Goal: Information Seeking & Learning: Learn about a topic

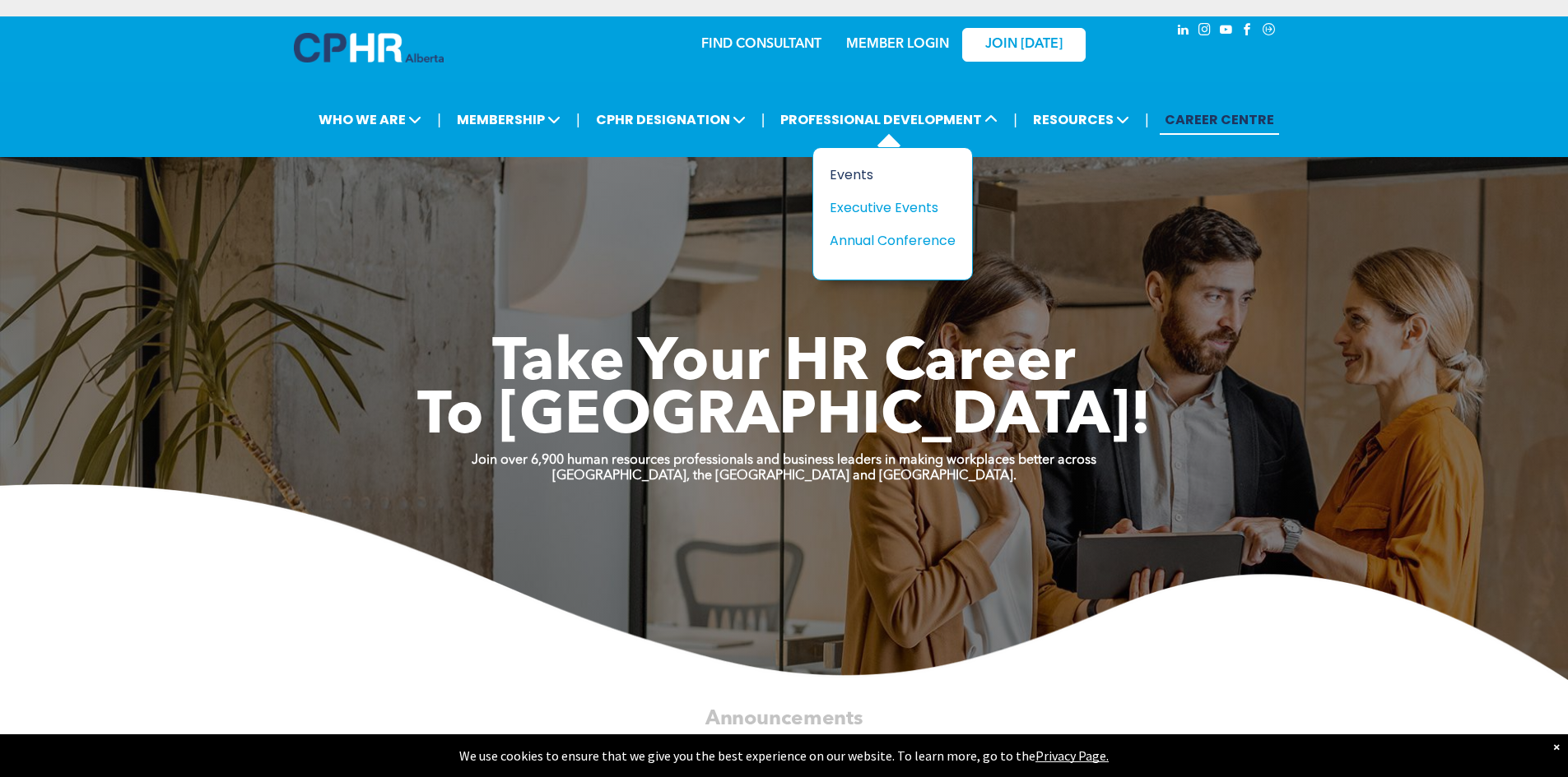
click at [853, 174] on div "Events" at bounding box center [887, 175] width 113 height 21
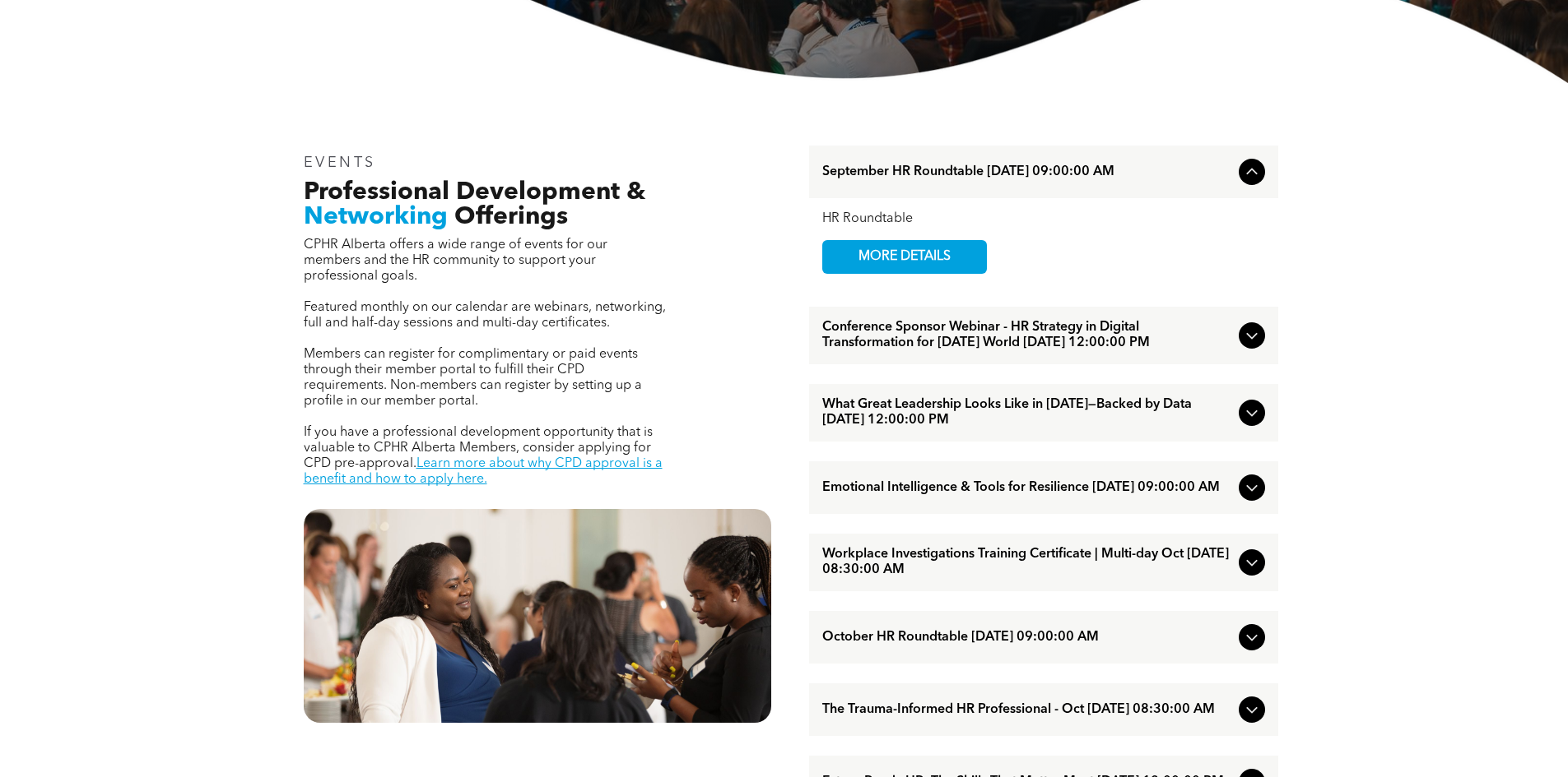
scroll to position [576, 0]
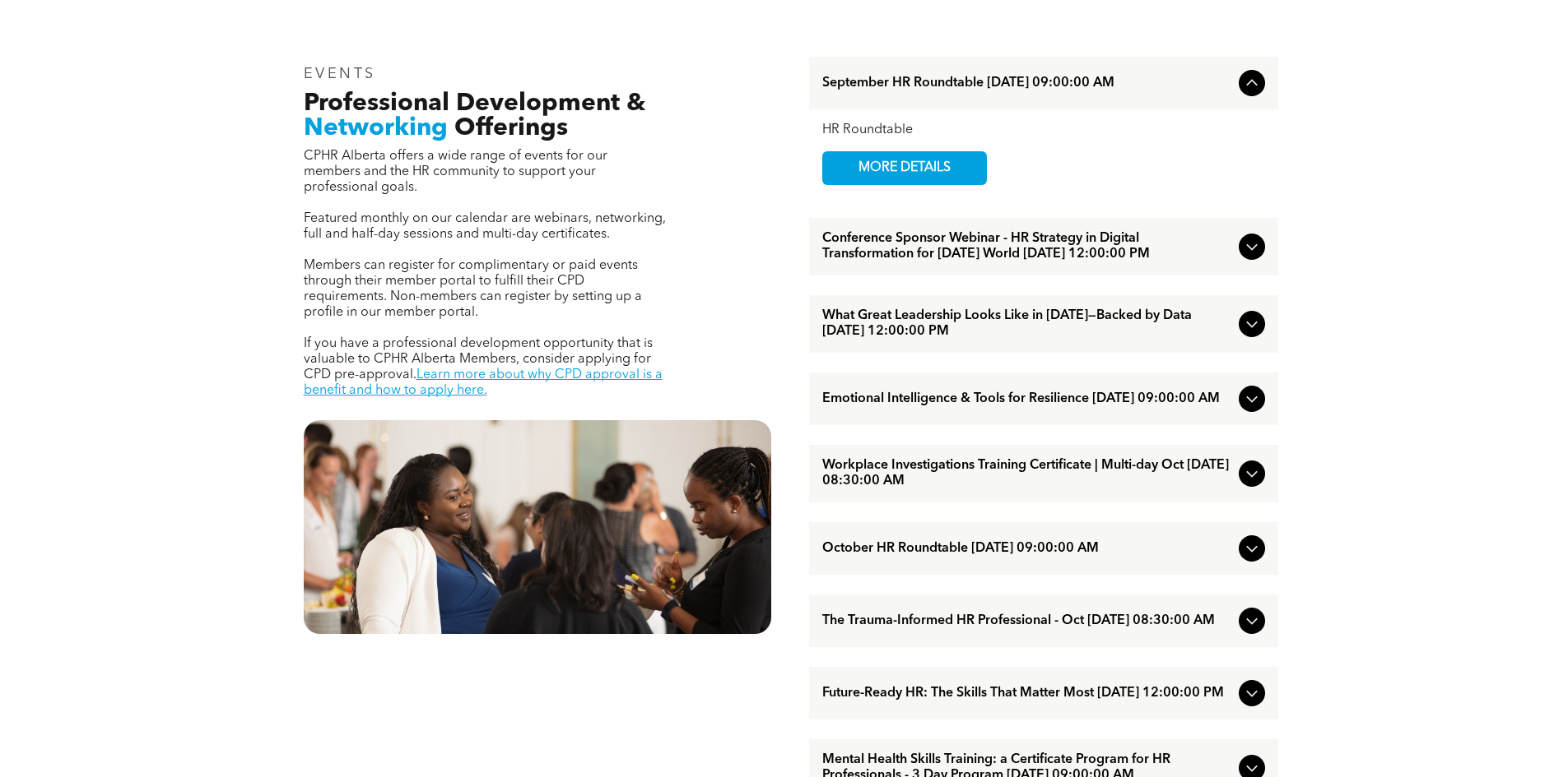
click at [1255, 88] on icon at bounding box center [1252, 83] width 20 height 20
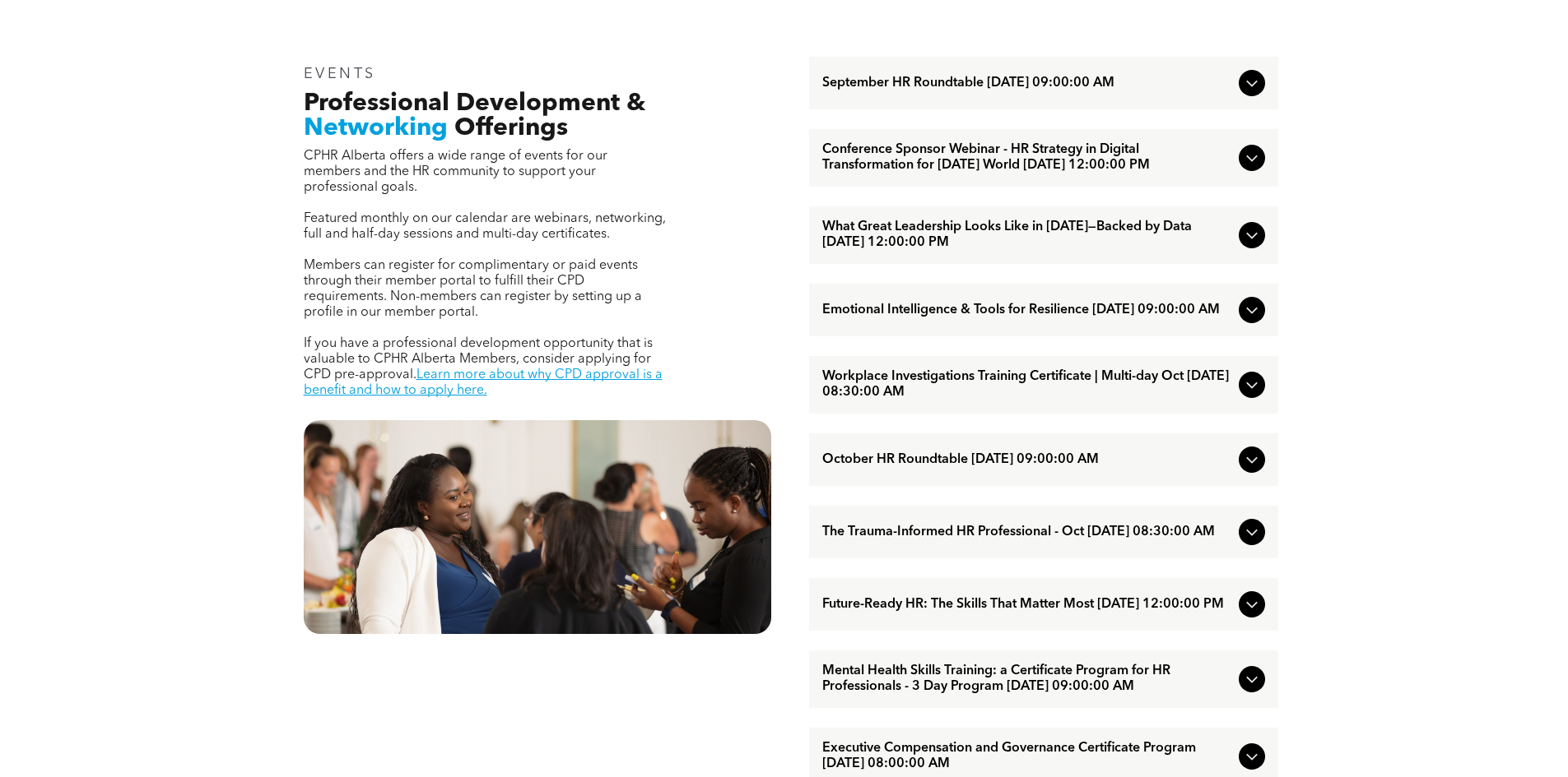
click at [1255, 88] on icon at bounding box center [1252, 83] width 20 height 20
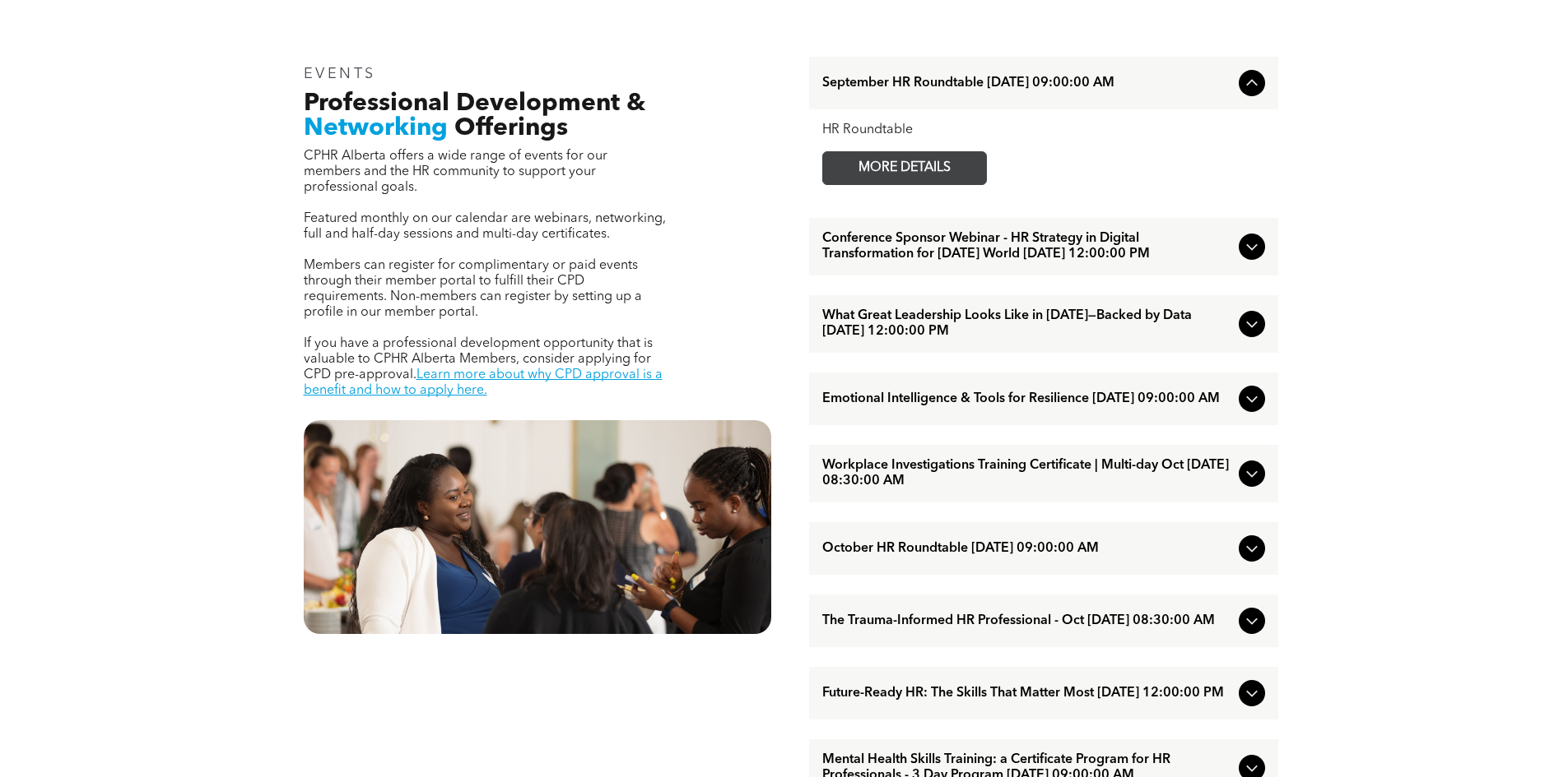
click at [870, 167] on span "MORE DETAILS" at bounding box center [904, 168] width 130 height 32
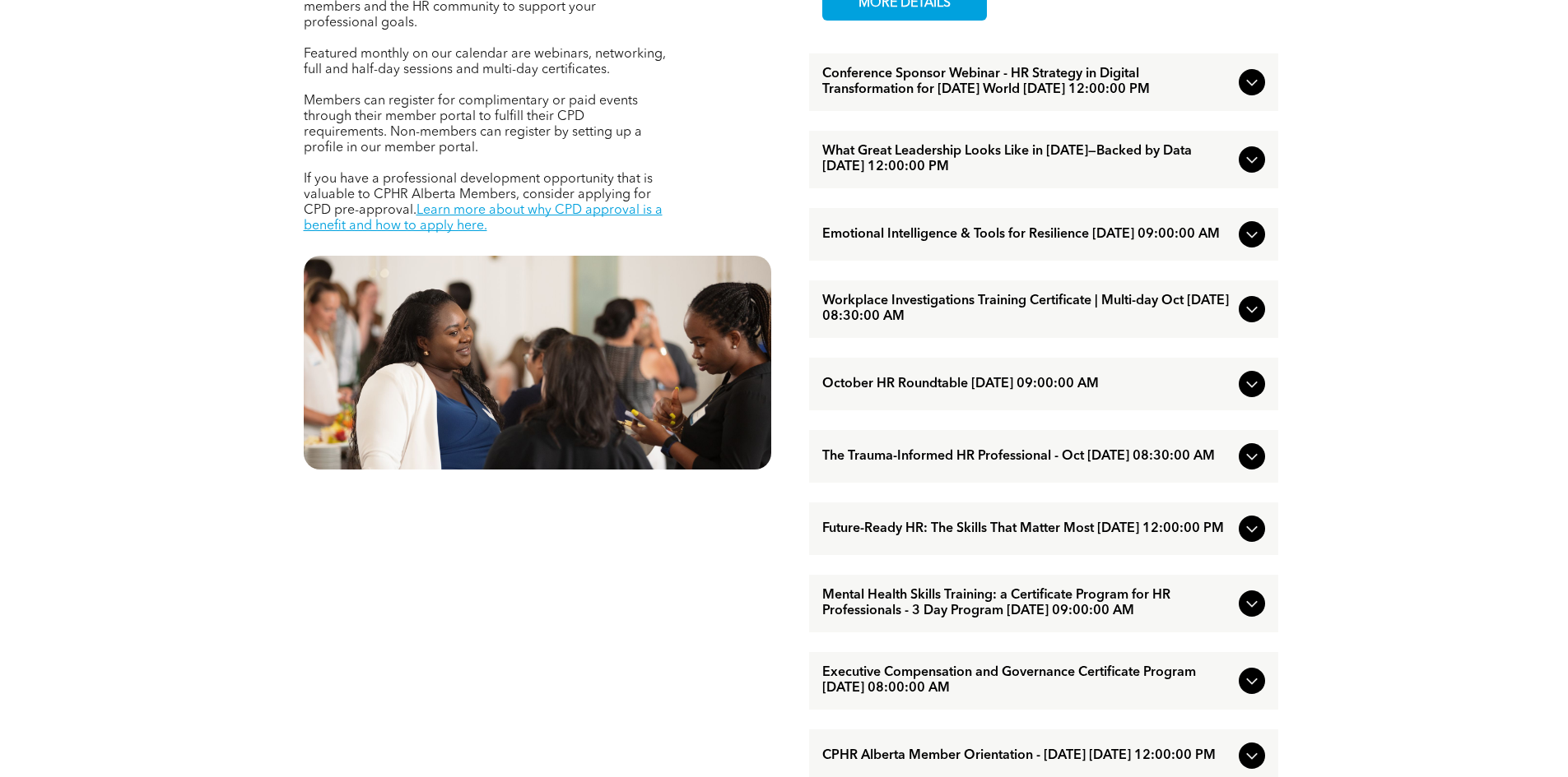
scroll to position [822, 0]
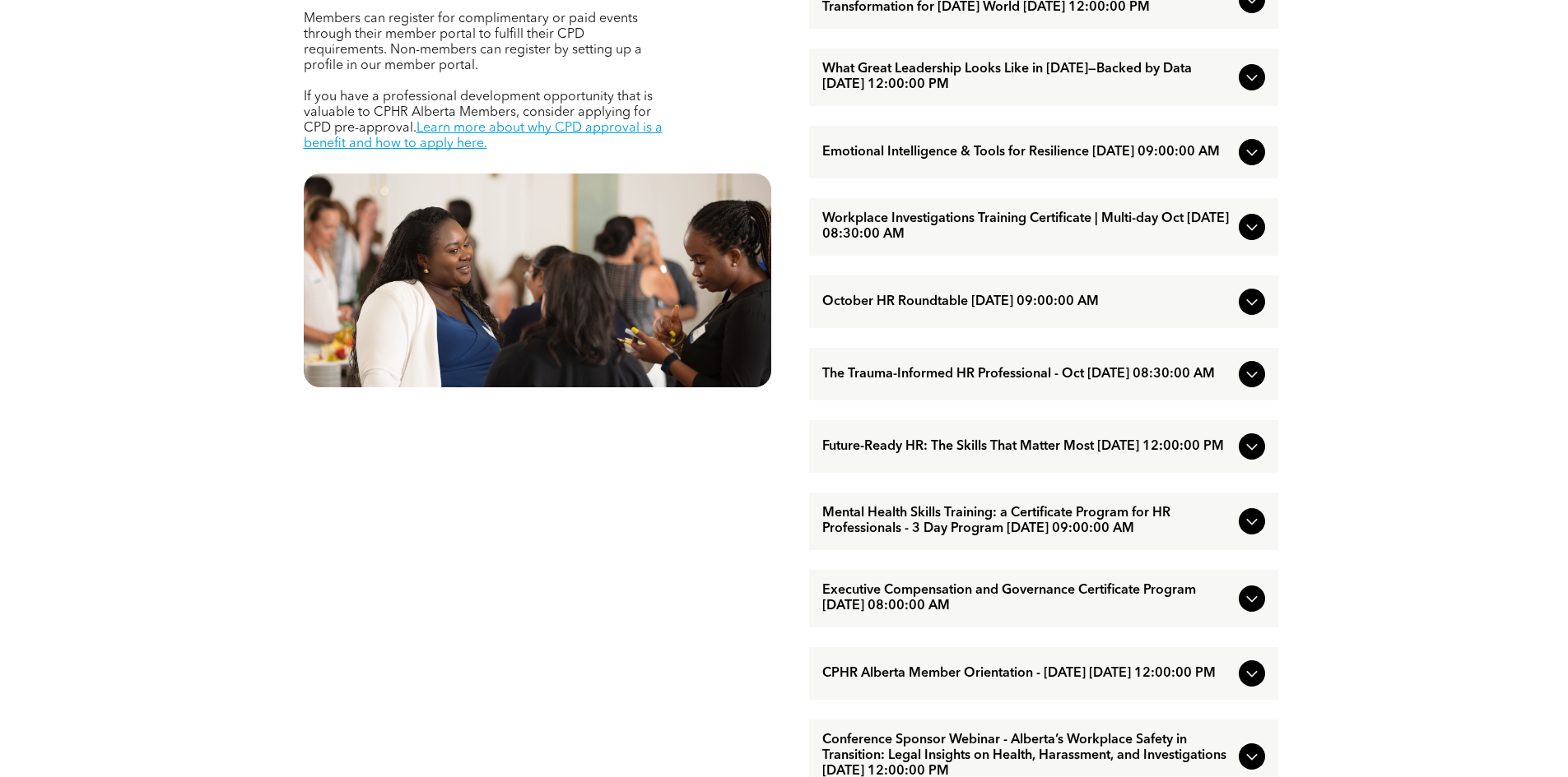
click at [1037, 242] on span "Workplace Investigations Training Certificate | Multi-day Oct October/07/2025 0…" at bounding box center [1027, 227] width 410 height 31
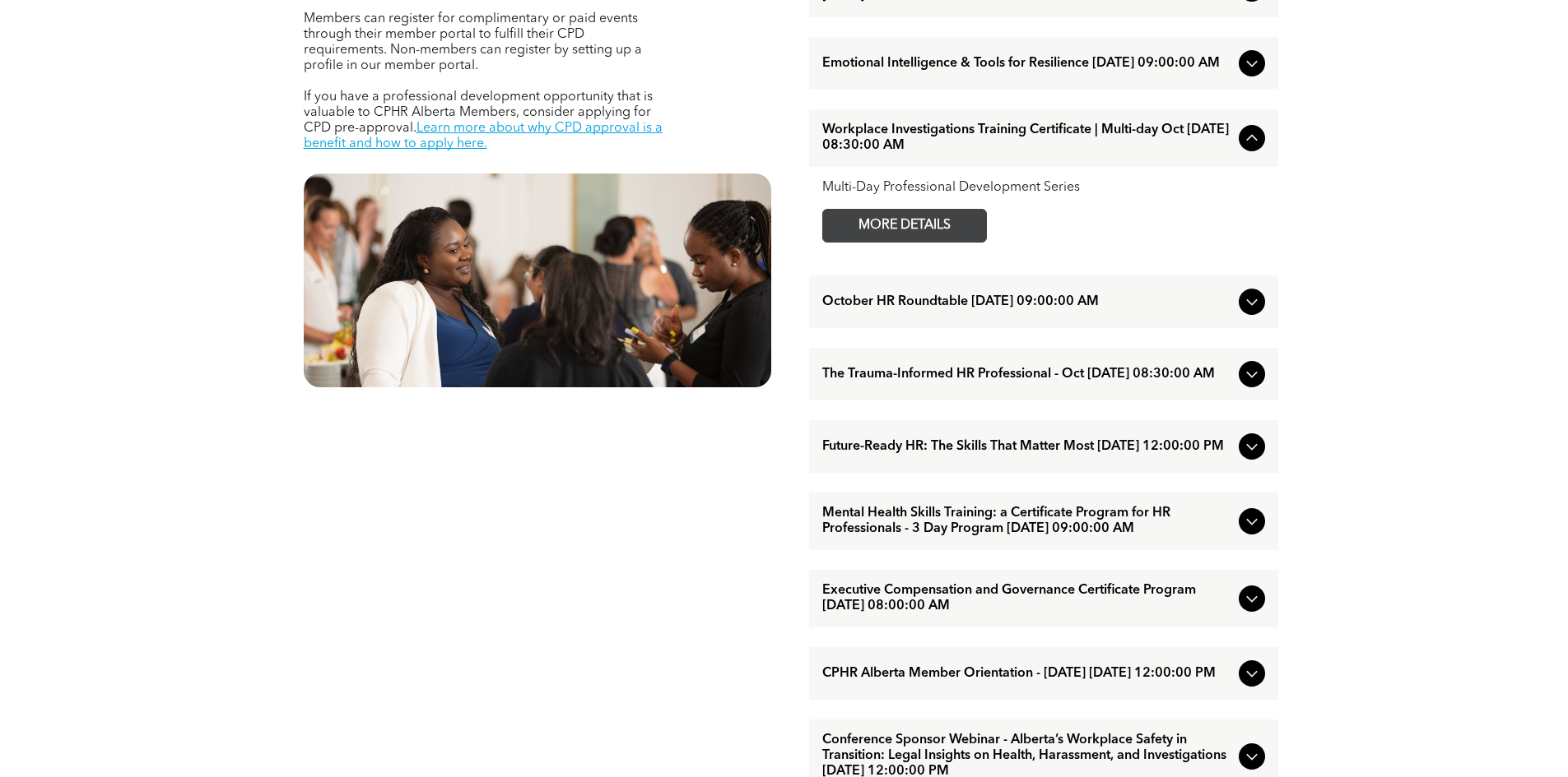
click at [848, 242] on span "MORE DETAILS" at bounding box center [904, 226] width 130 height 32
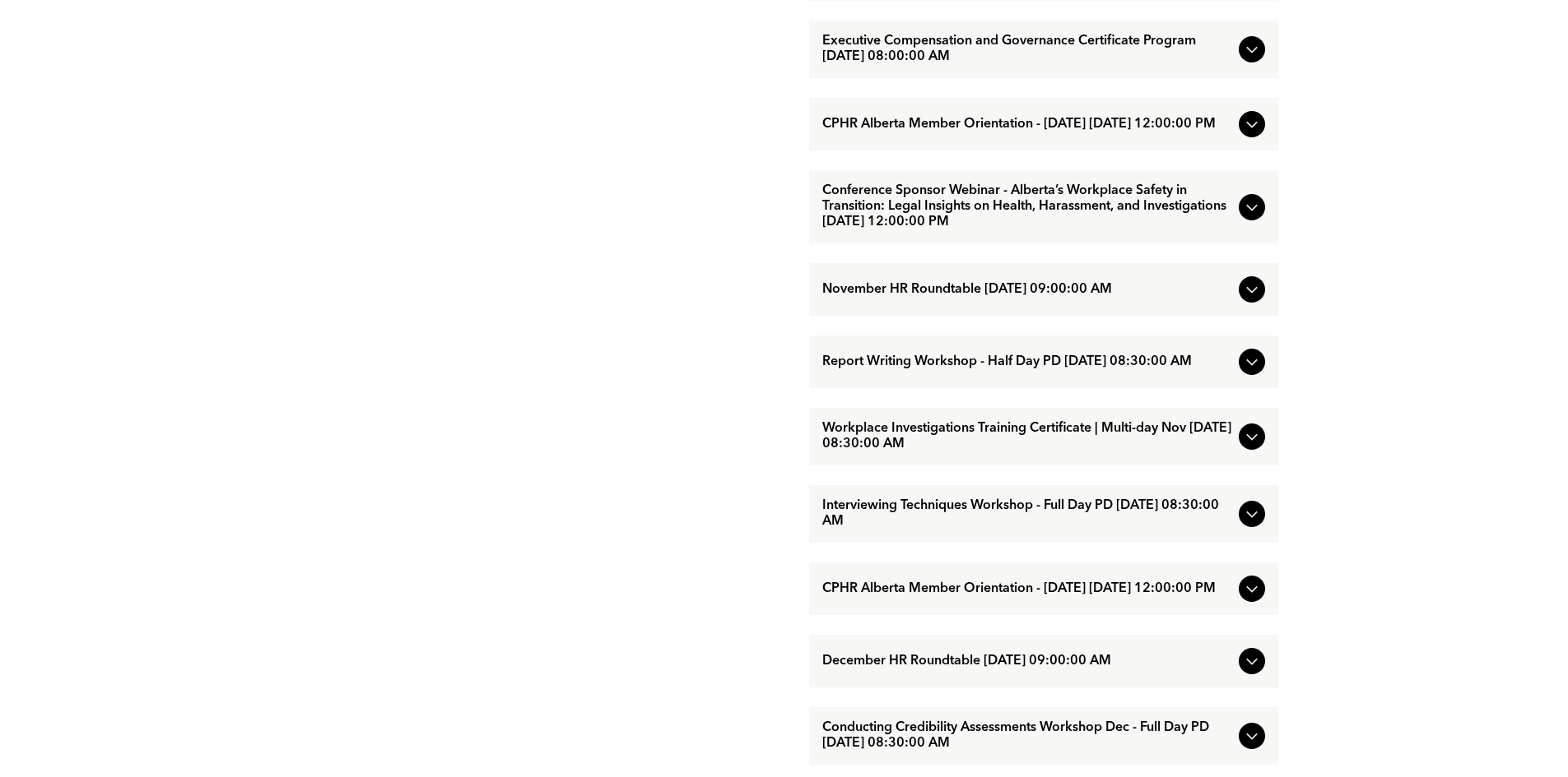
scroll to position [1399, 0]
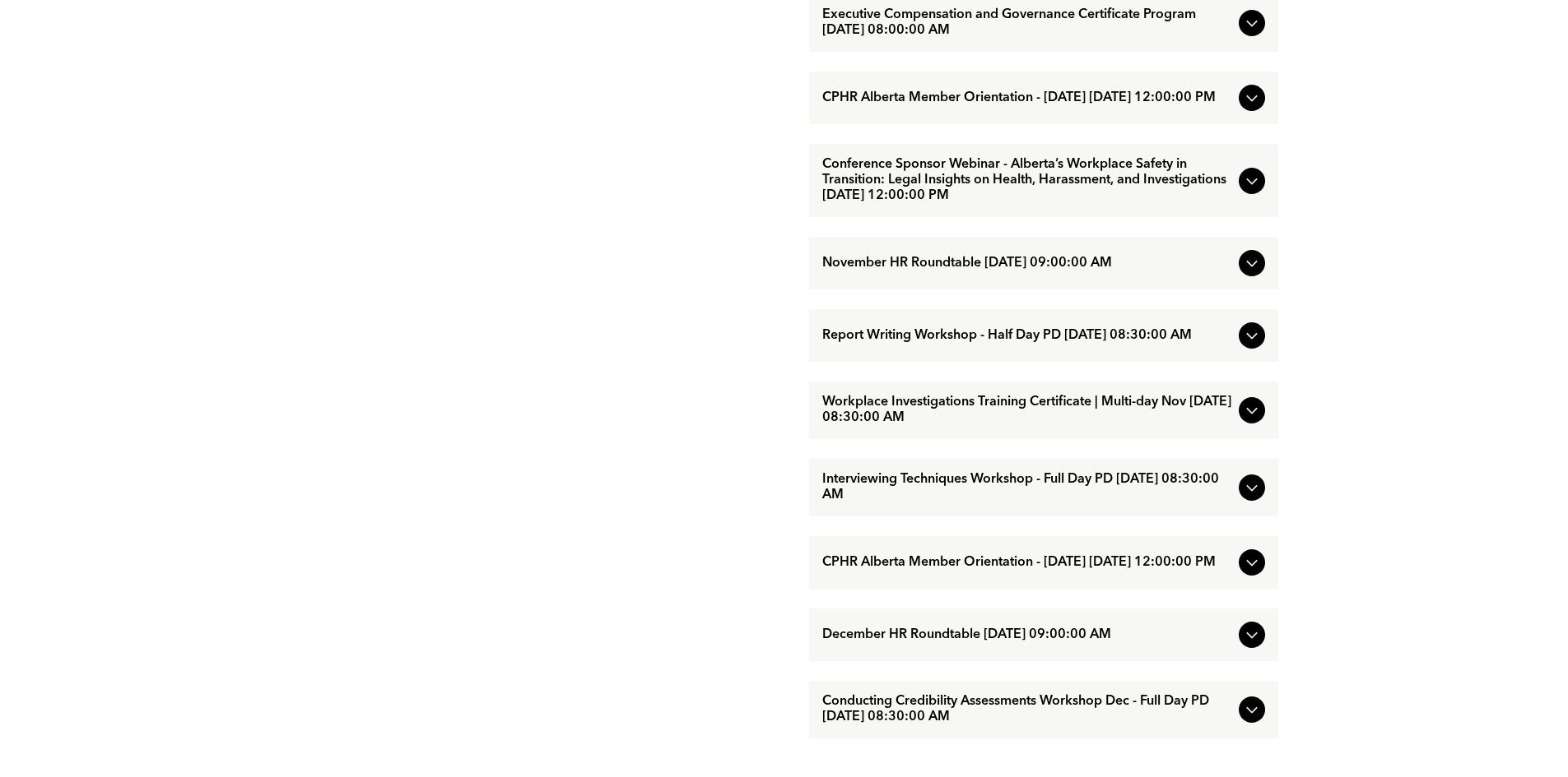
click at [1246, 108] on icon at bounding box center [1252, 98] width 20 height 20
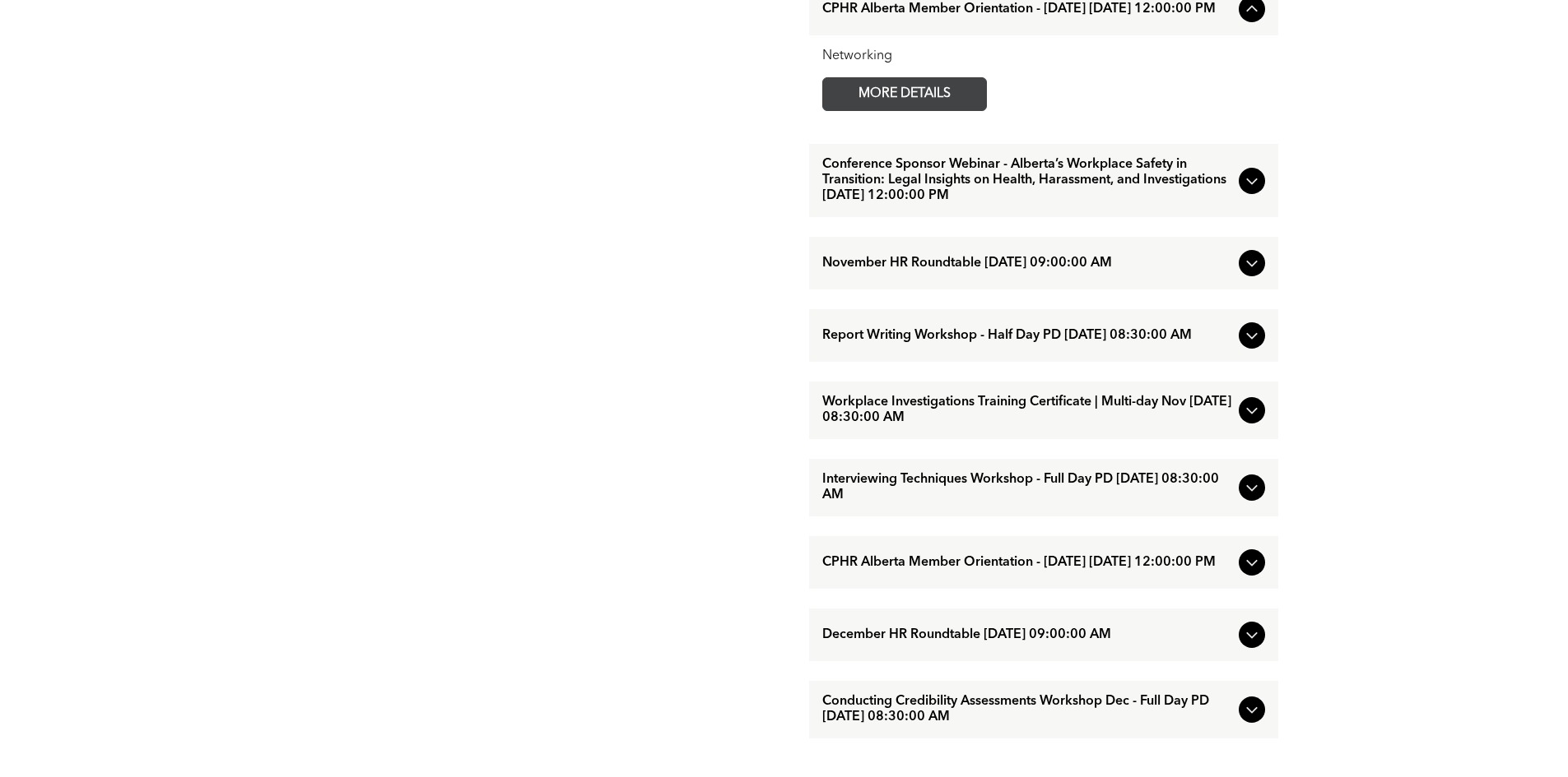
click at [938, 110] on span "MORE DETAILS" at bounding box center [904, 94] width 130 height 32
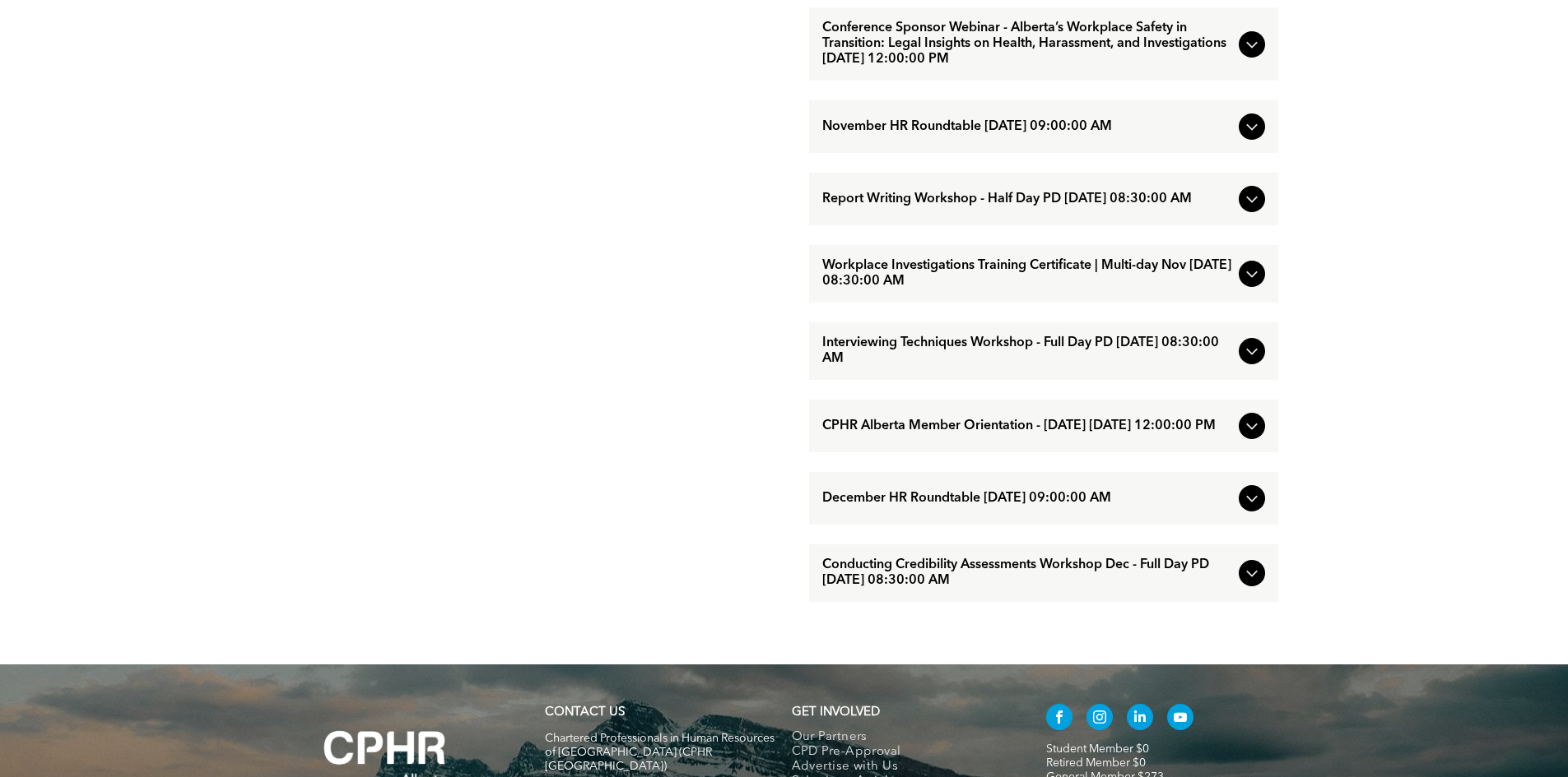
scroll to position [1563, 0]
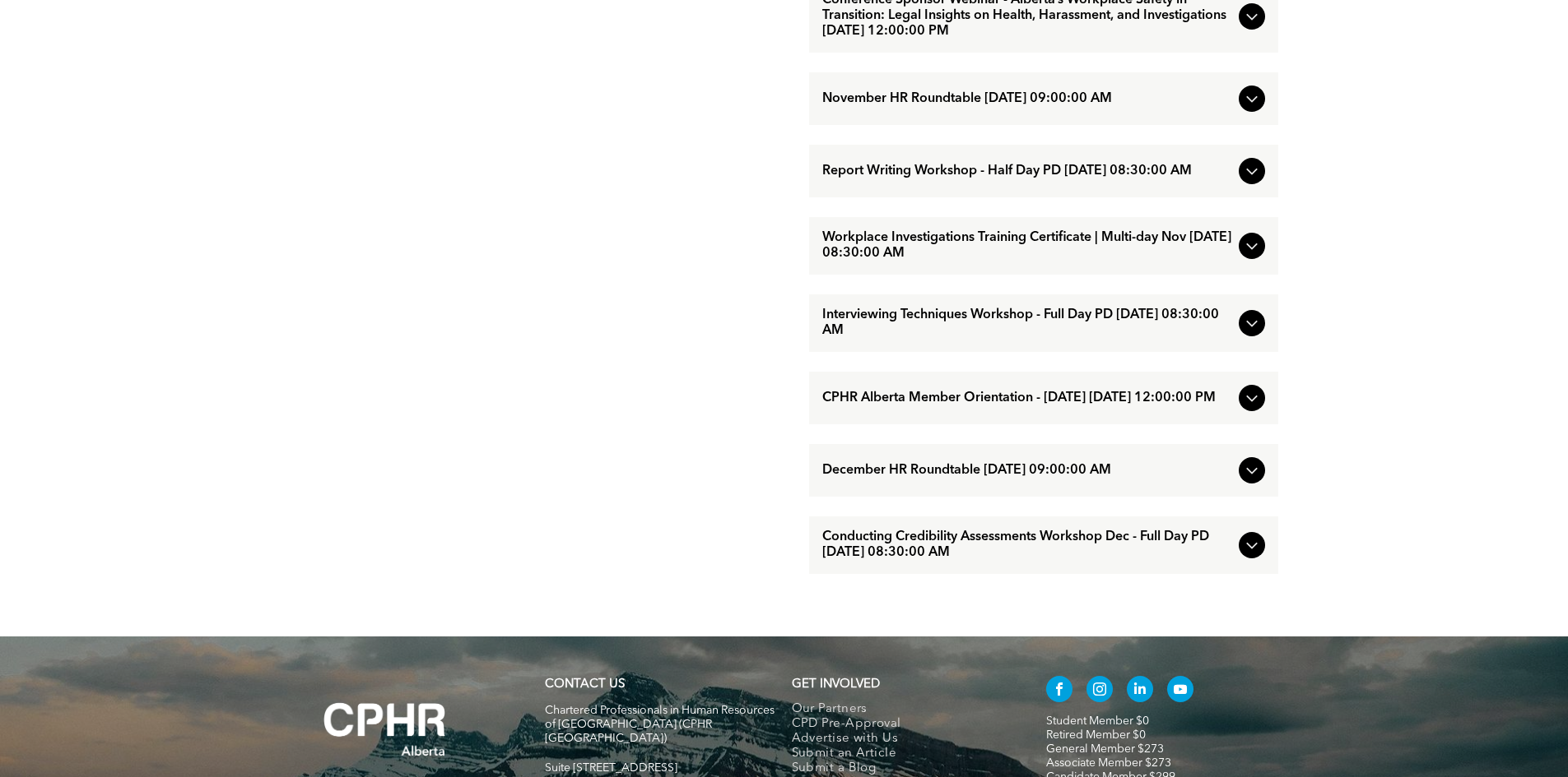
click at [1236, 352] on div "Interviewing Techniques Workshop - Full Day PD [DATE] 08:30:00 AM" at bounding box center [1044, 324] width 469 height 58
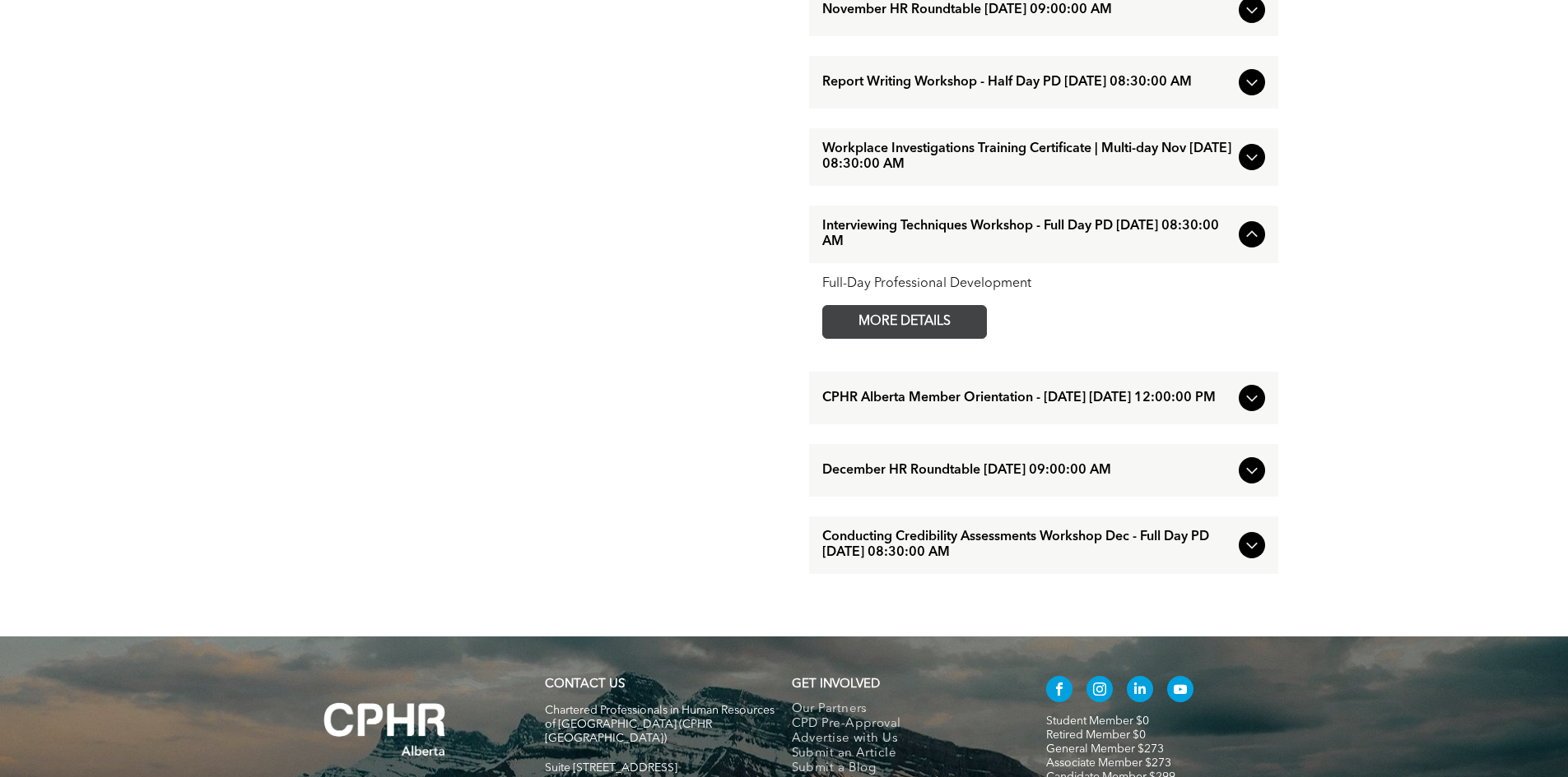
click at [883, 338] on span "MORE DETAILS" at bounding box center [904, 322] width 130 height 32
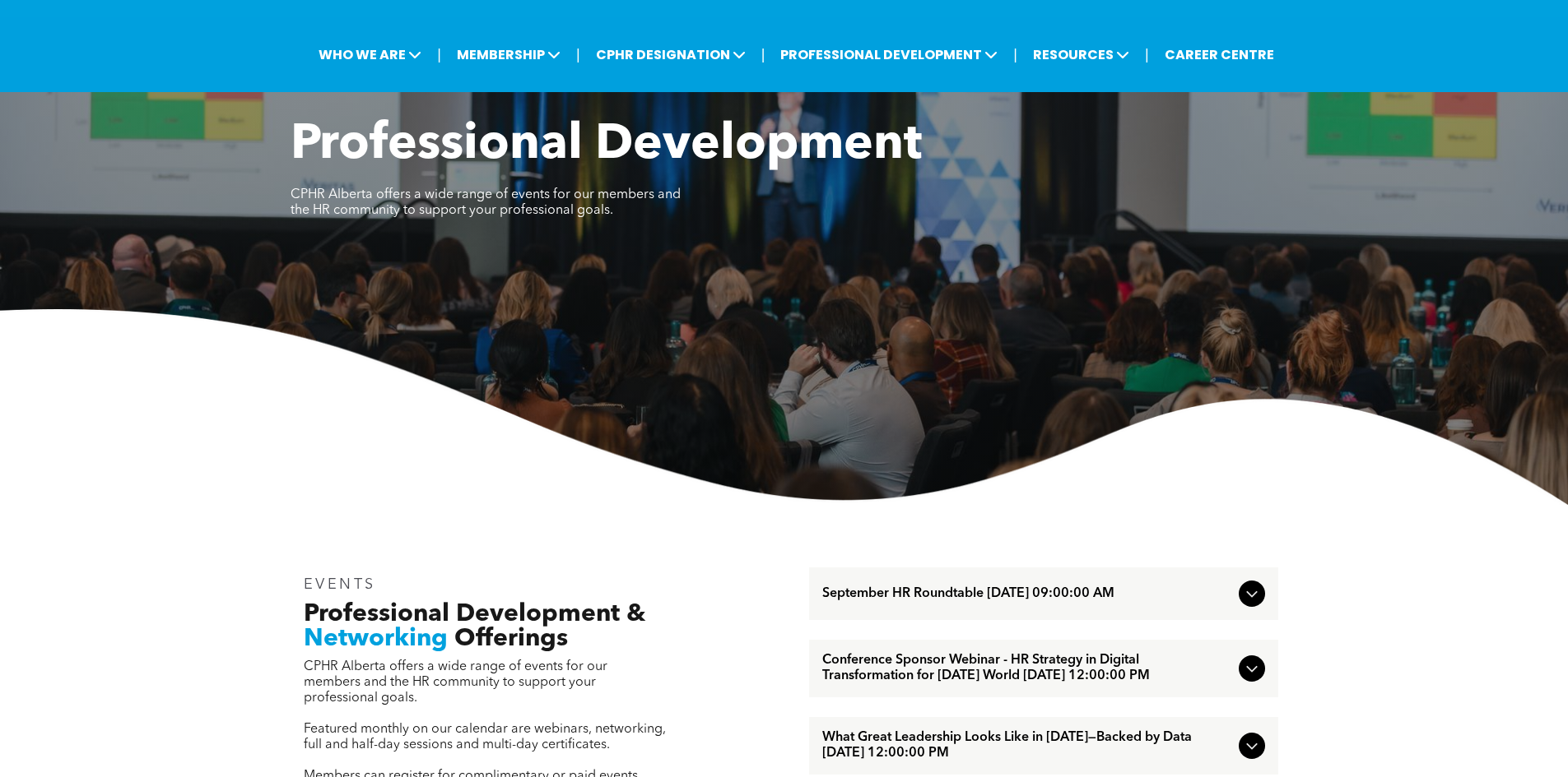
scroll to position [0, 0]
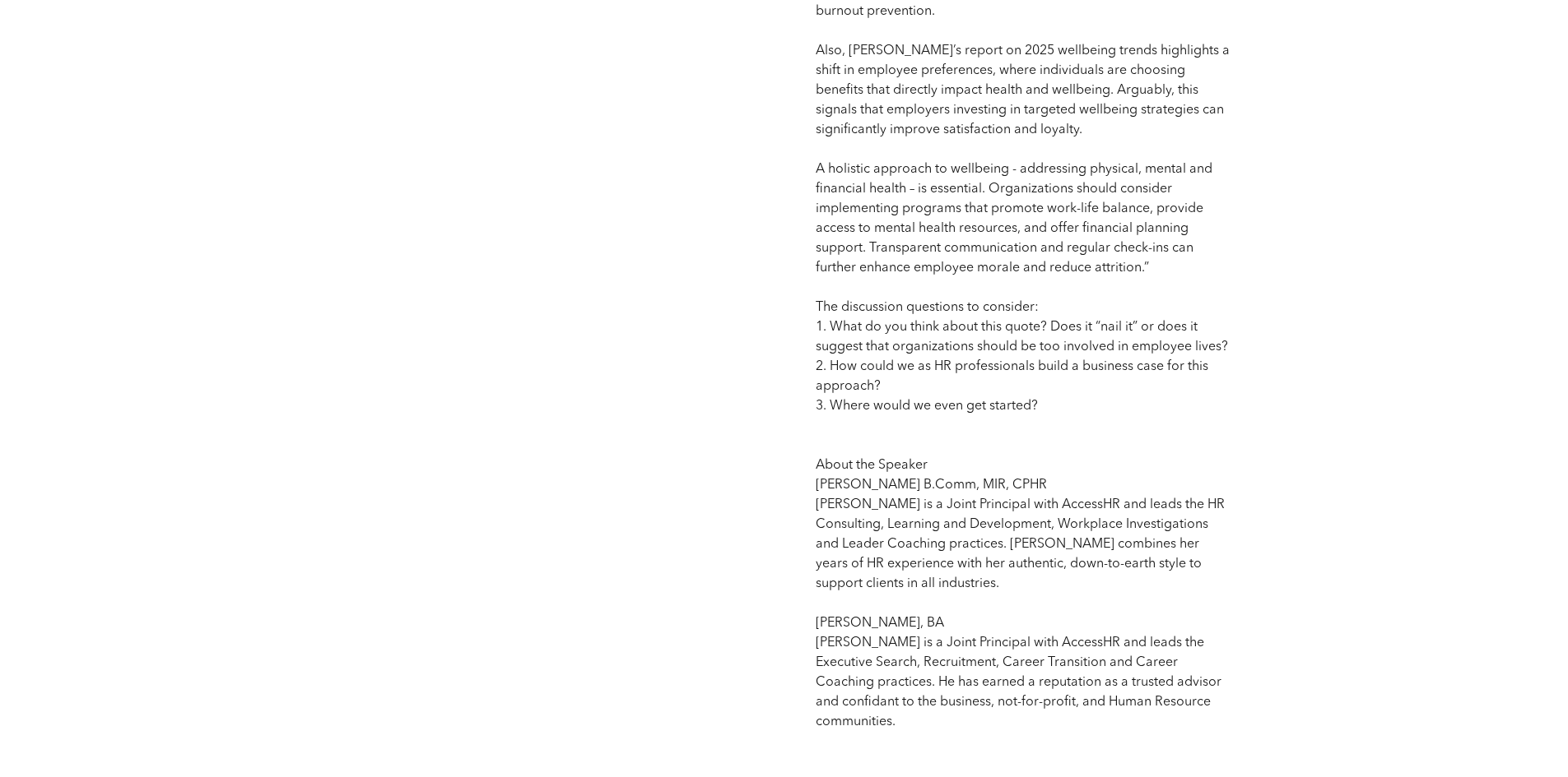
scroll to position [1646, 0]
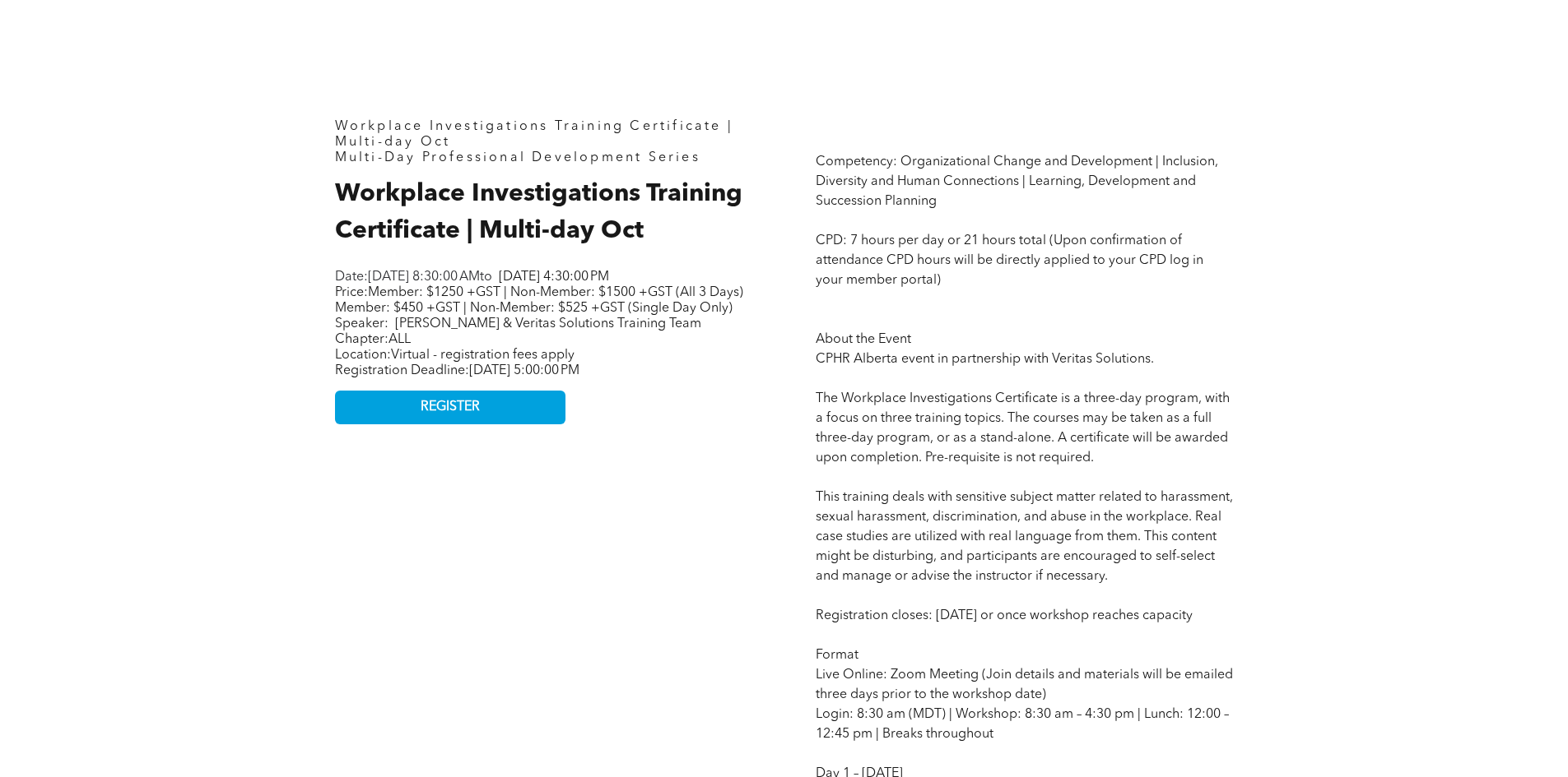
scroll to position [740, 0]
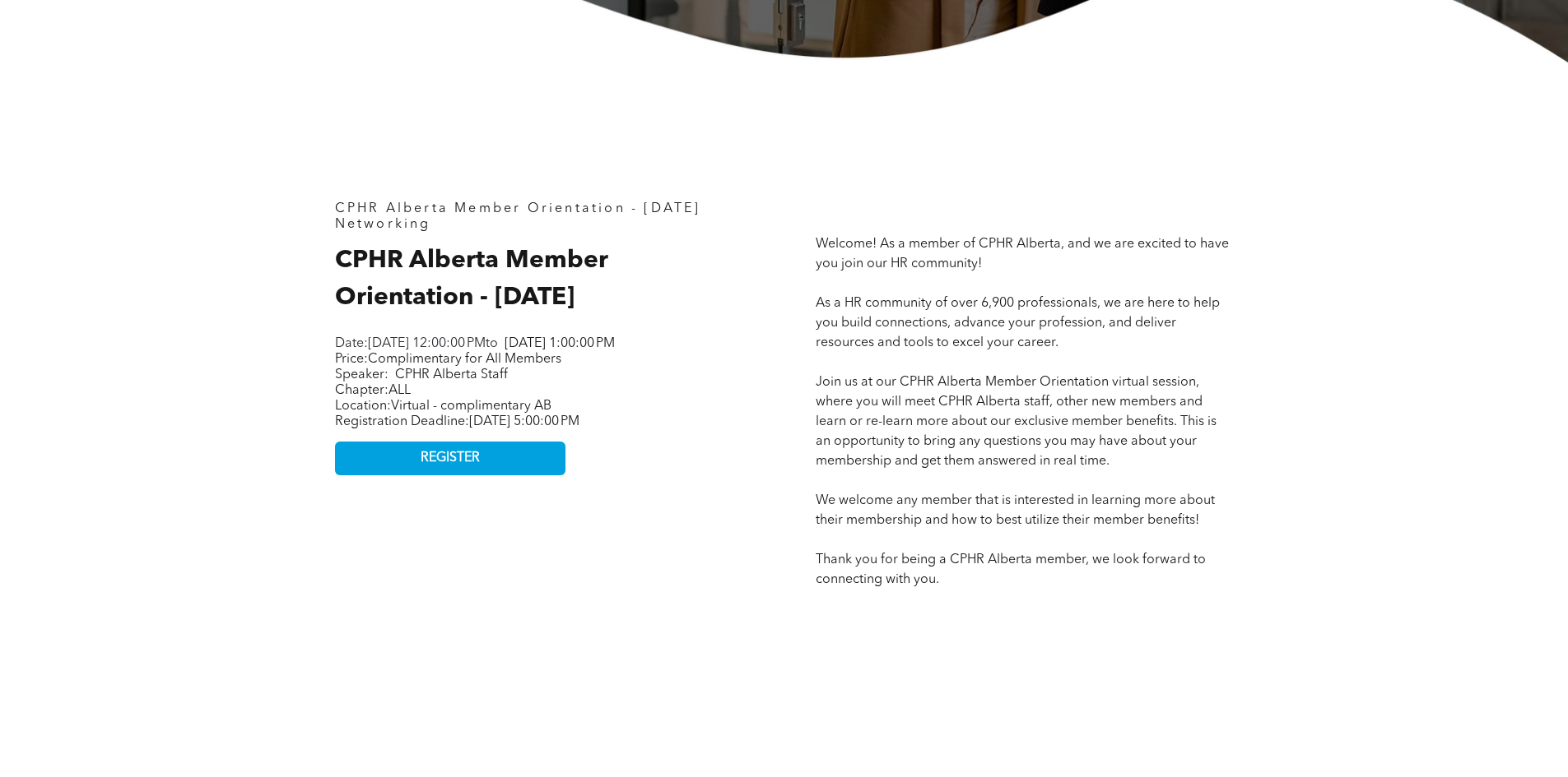
scroll to position [658, 0]
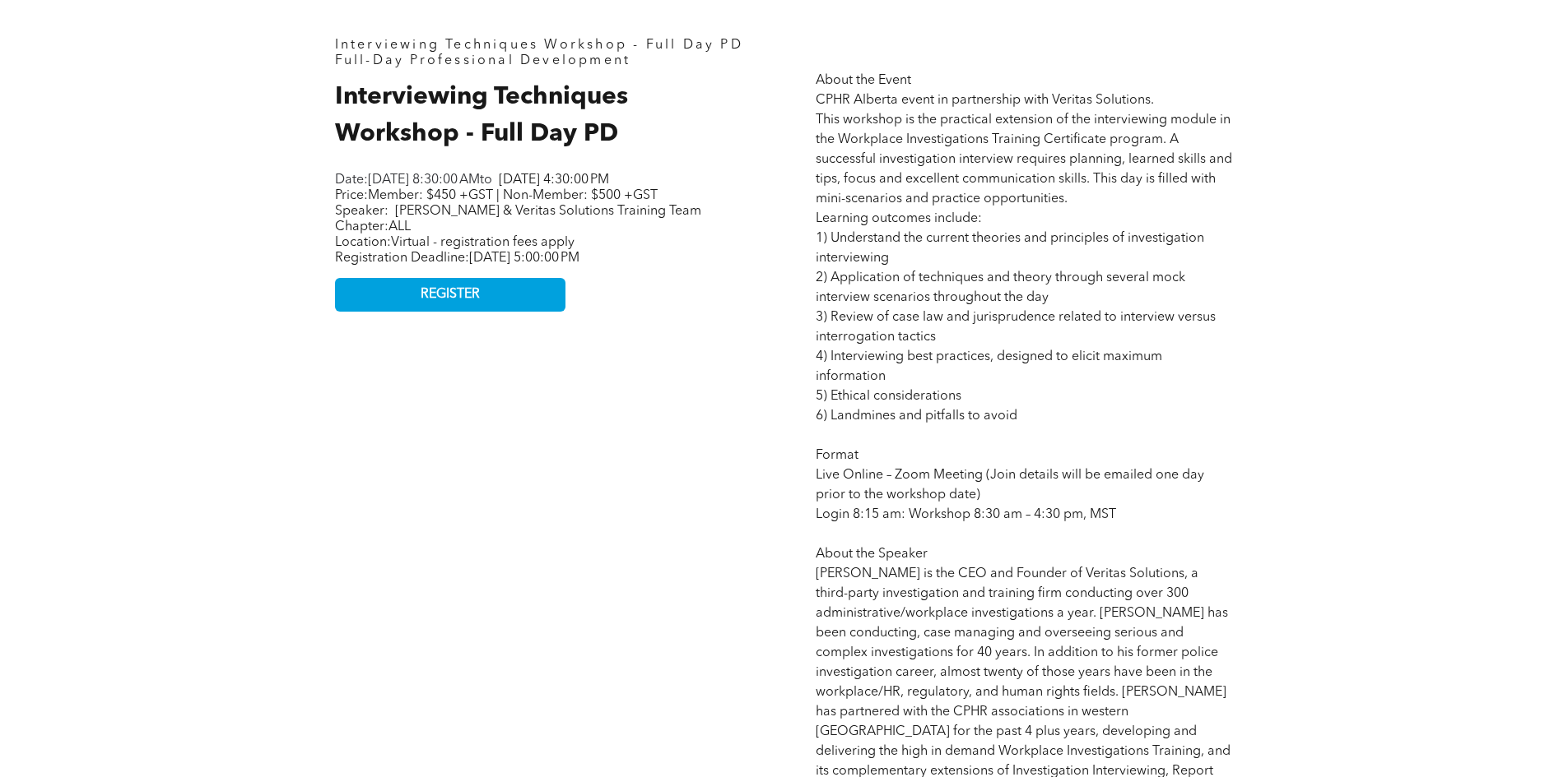
scroll to position [822, 0]
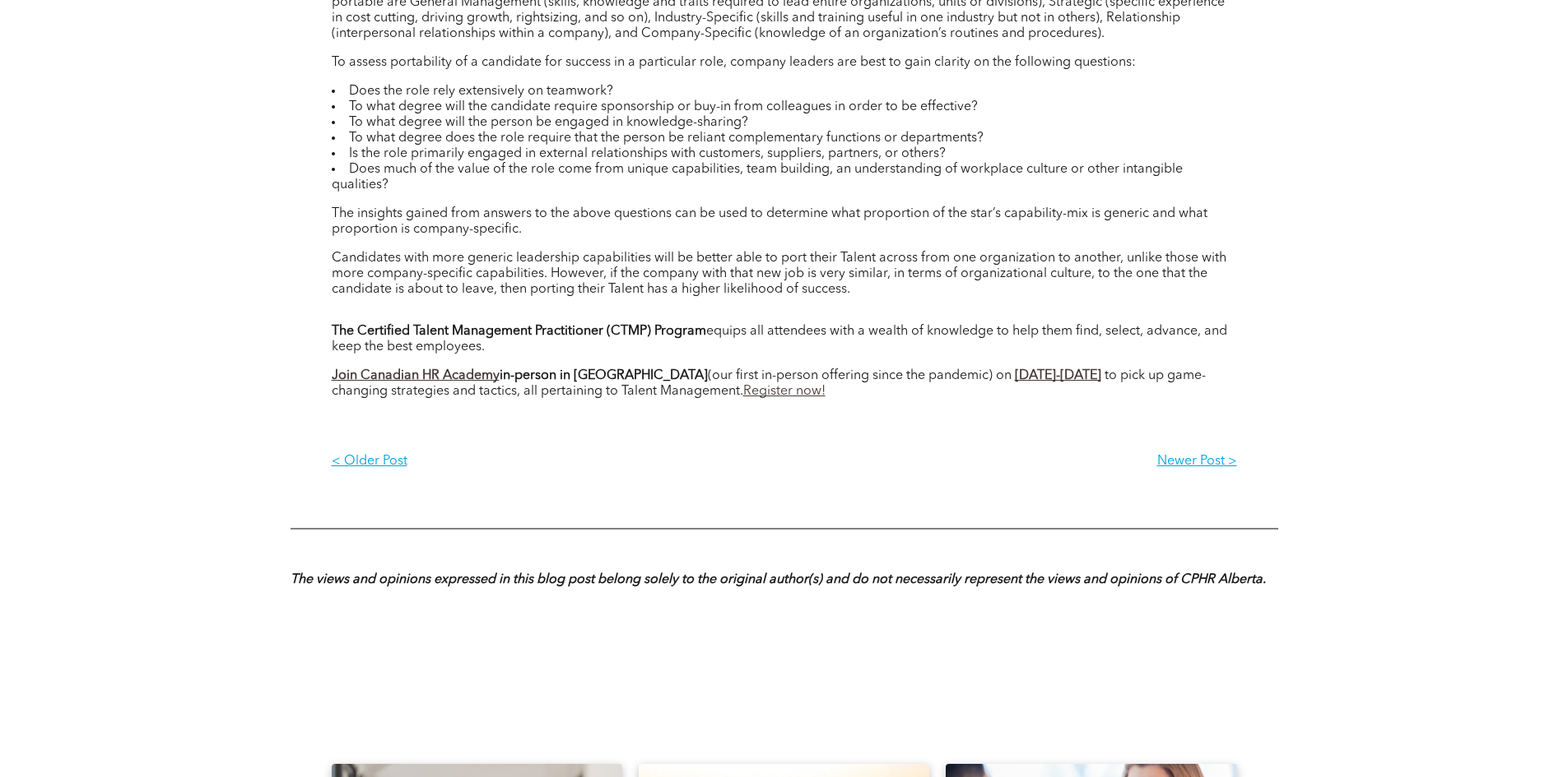
scroll to position [1069, 0]
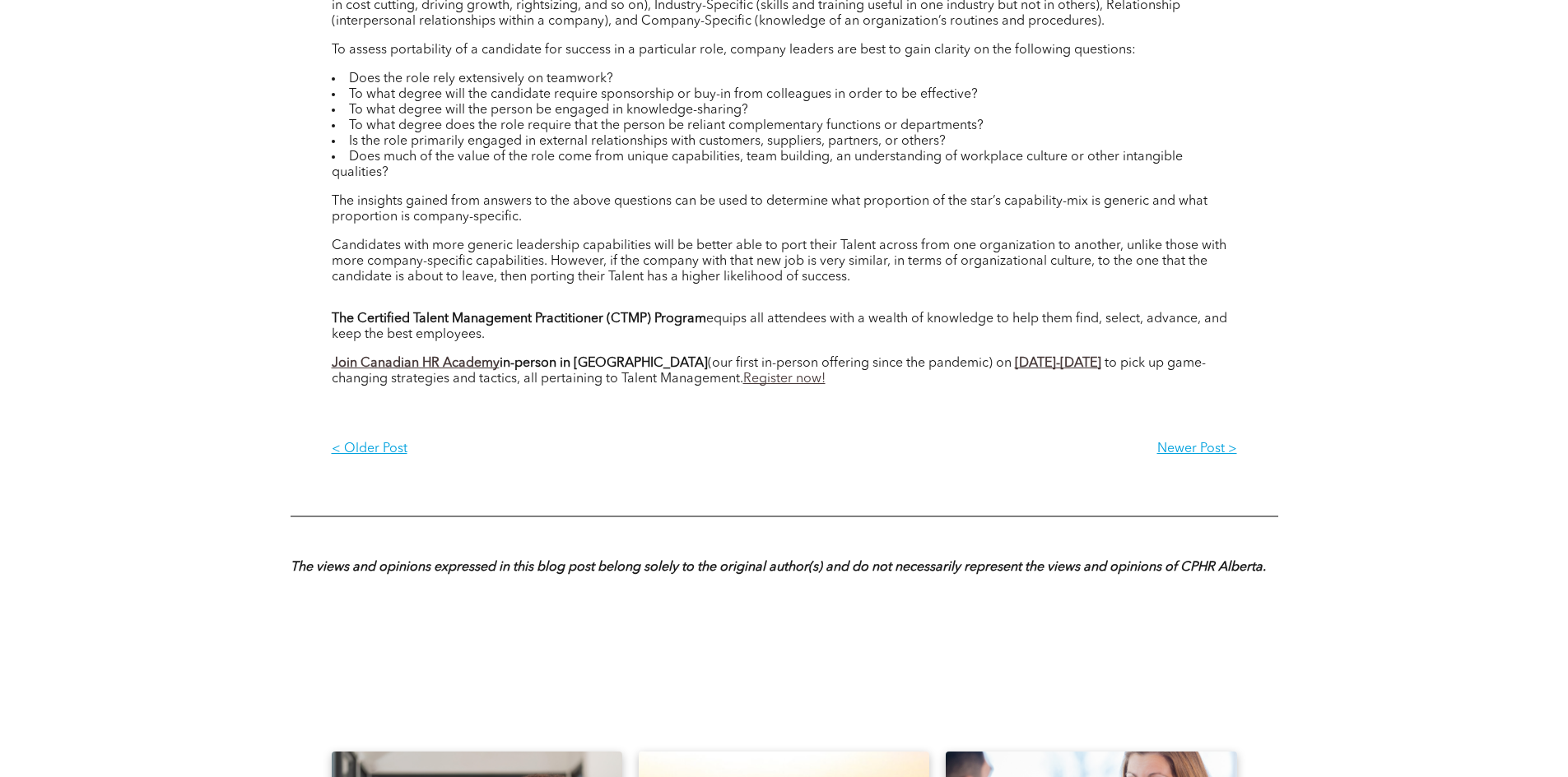
click at [538, 320] on b "The Certified Talent Management Practitioner (CTMP) Program" at bounding box center [518, 318] width 374 height 13
drag, startPoint x: 332, startPoint y: 317, endPoint x: 706, endPoint y: 321, distance: 374.0
click at [706, 321] on p "The Certified Talent Management Practitioner (CTMP) Program equips all attendee…" at bounding box center [784, 328] width 906 height 31
copy b "The Certified Talent Management Practitioner (CTMP) Program"
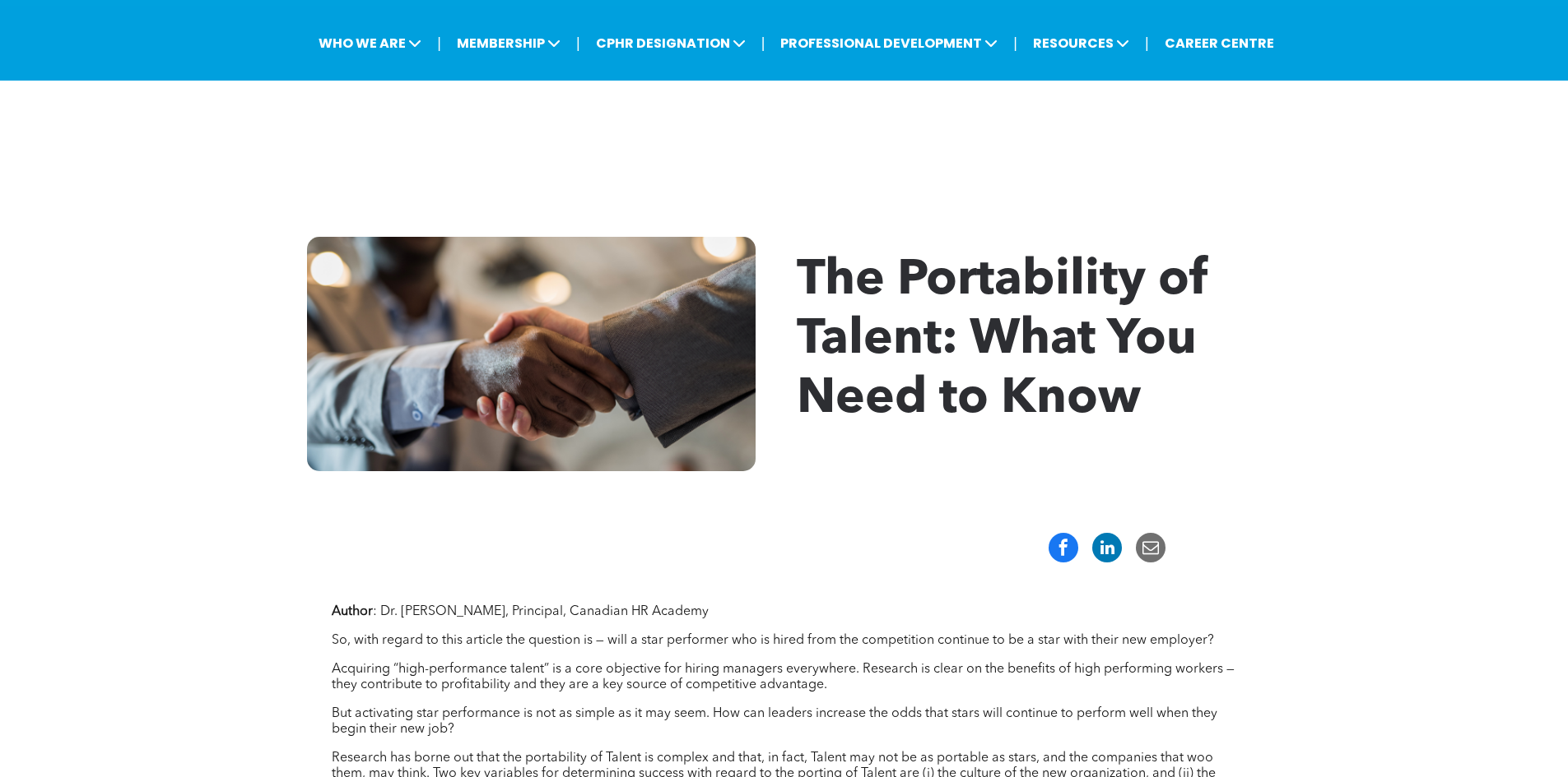
scroll to position [0, 0]
